Goal: Navigation & Orientation: Find specific page/section

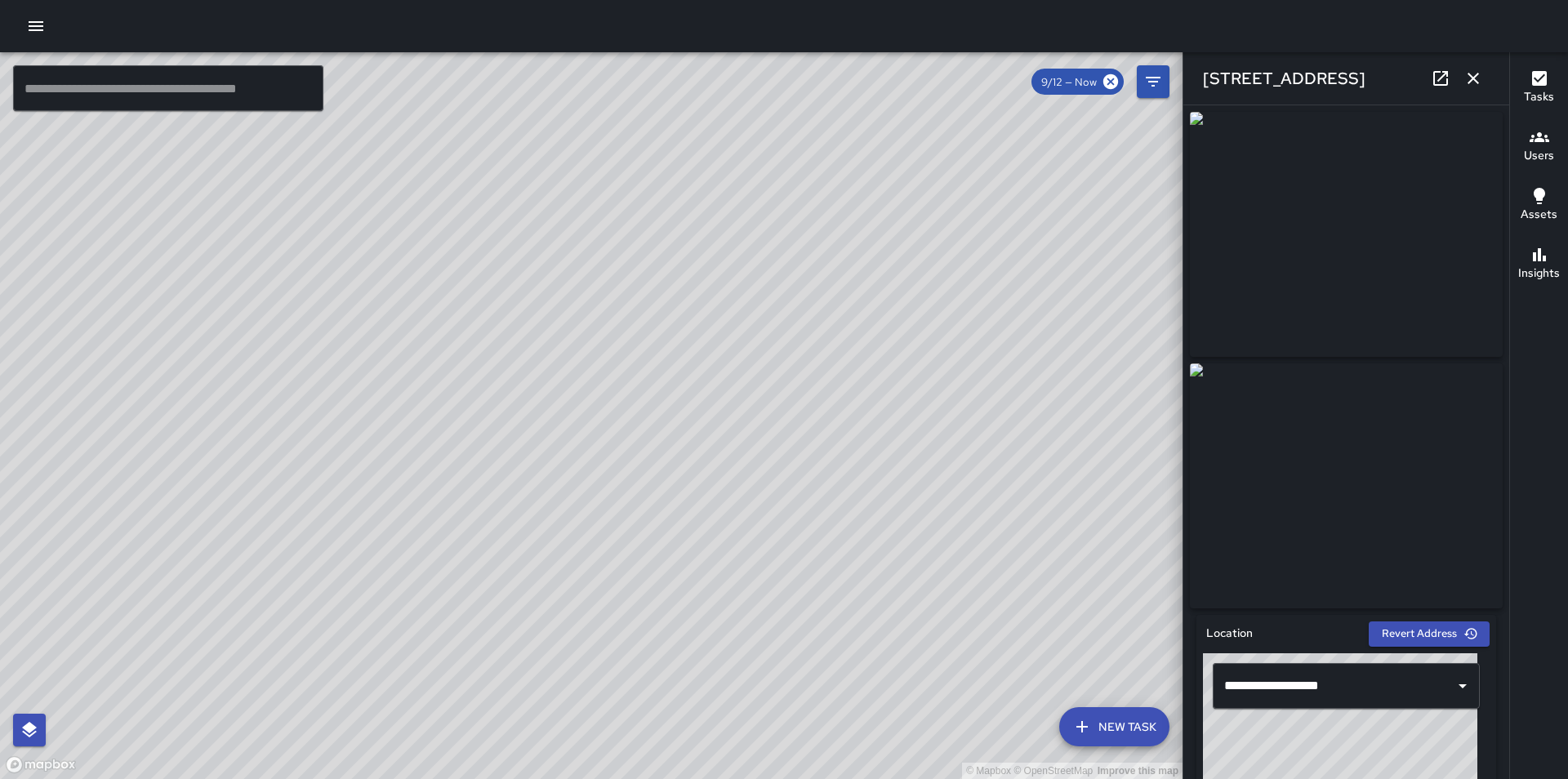
drag, startPoint x: 847, startPoint y: 328, endPoint x: 810, endPoint y: 529, distance: 204.4
click at [810, 529] on div "© Mapbox © OpenStreetMap Improve this map" at bounding box center [591, 416] width 1182 height 727
drag, startPoint x: 828, startPoint y: 328, endPoint x: 832, endPoint y: 584, distance: 256.0
click at [832, 584] on div "© Mapbox © OpenStreetMap Improve this map" at bounding box center [591, 416] width 1182 height 727
drag, startPoint x: 867, startPoint y: 589, endPoint x: 855, endPoint y: 555, distance: 36.1
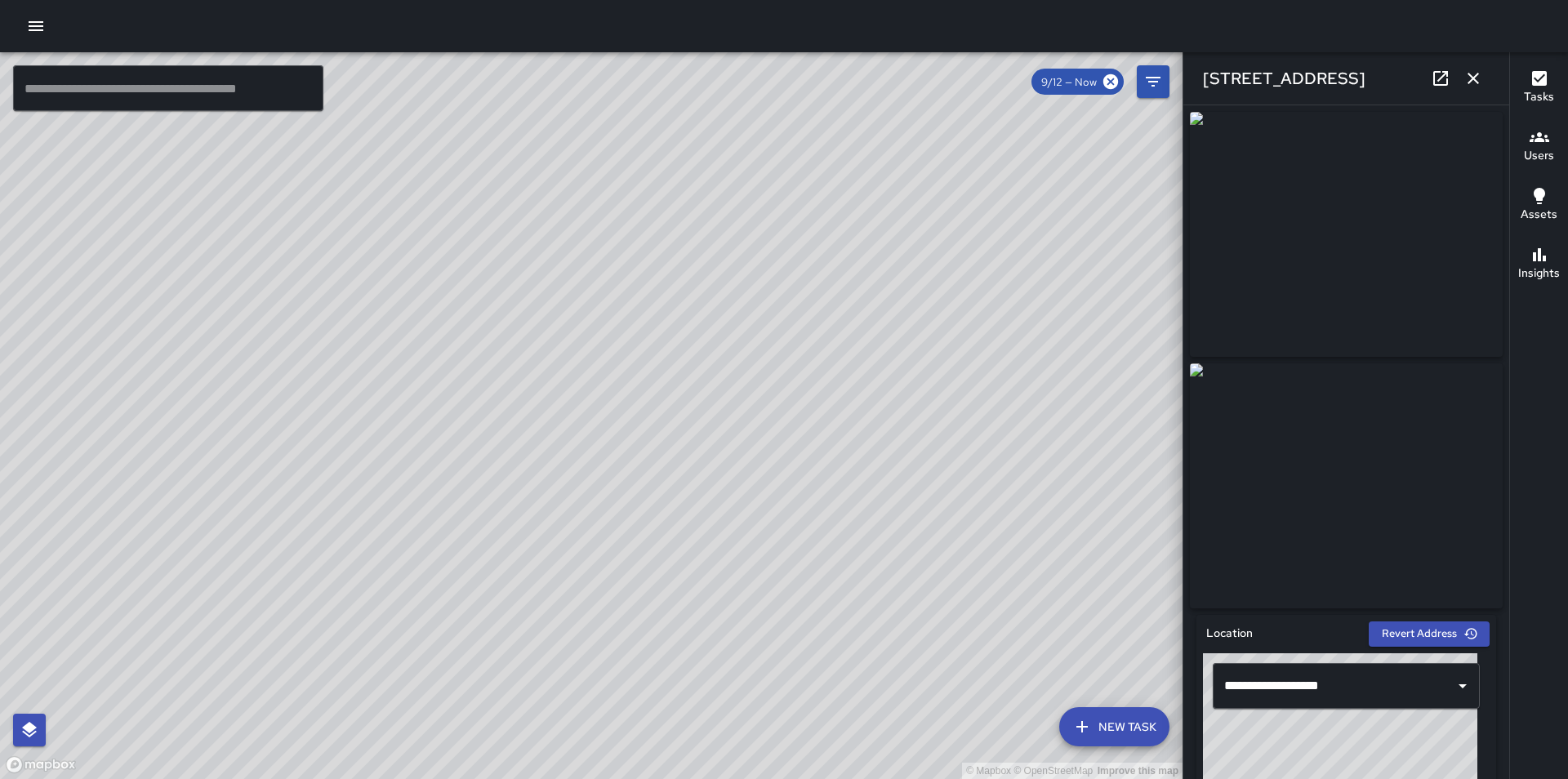
click at [855, 555] on div "© Mapbox © OpenStreetMap Improve this map" at bounding box center [591, 416] width 1182 height 727
drag, startPoint x: 832, startPoint y: 668, endPoint x: 783, endPoint y: 363, distance: 308.9
click at [783, 363] on div "© Mapbox © OpenStreetMap Improve this map" at bounding box center [591, 416] width 1182 height 727
click at [894, 457] on div "© Mapbox © OpenStreetMap Improve this map" at bounding box center [591, 416] width 1182 height 727
